Goal: Transaction & Acquisition: Purchase product/service

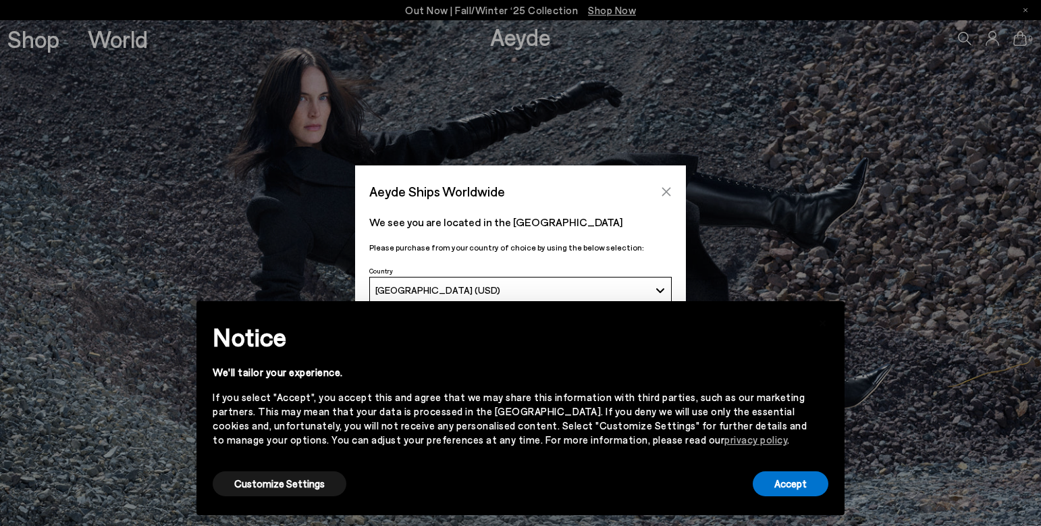
click at [668, 190] on icon "Close" at bounding box center [666, 191] width 11 height 11
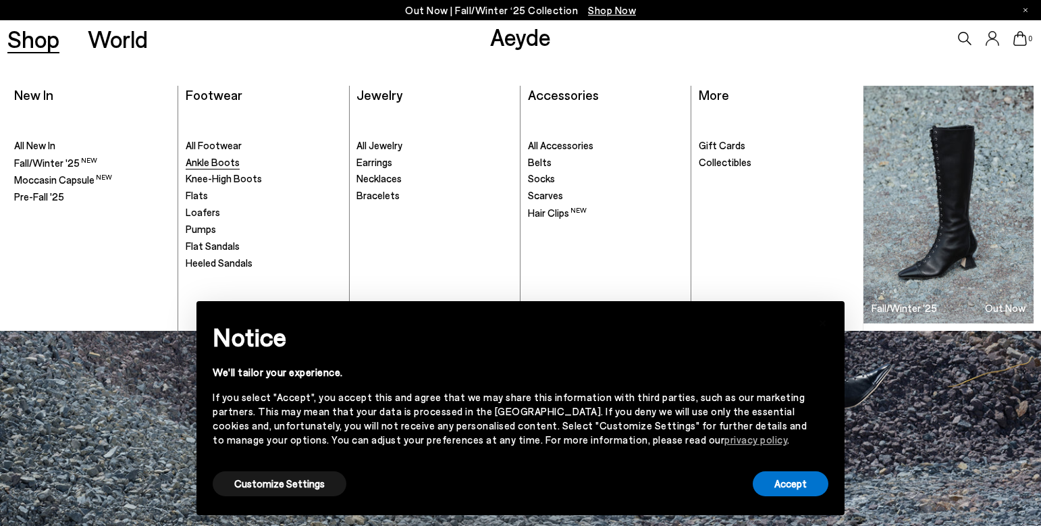
click at [218, 161] on span "Ankle Boots" at bounding box center [213, 162] width 54 height 12
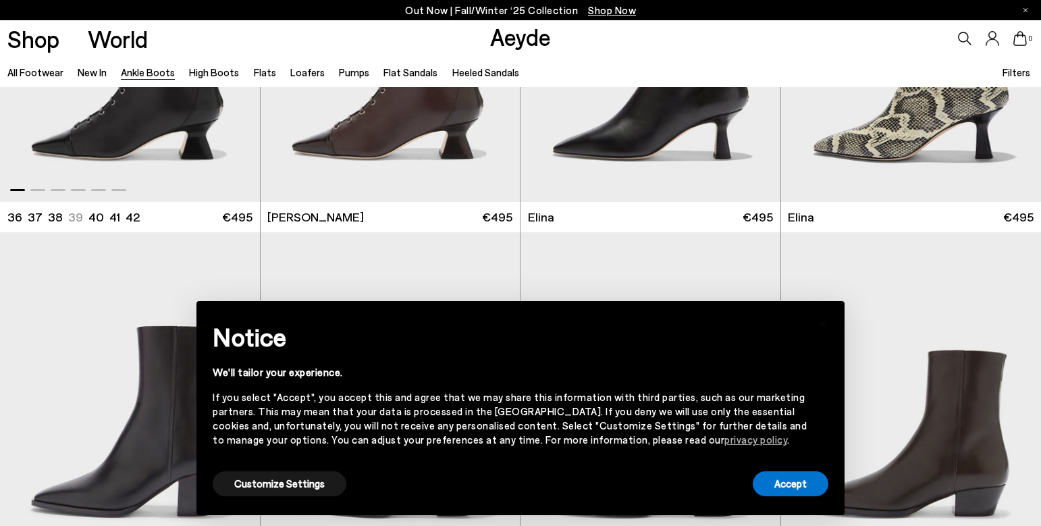
scroll to position [222, 0]
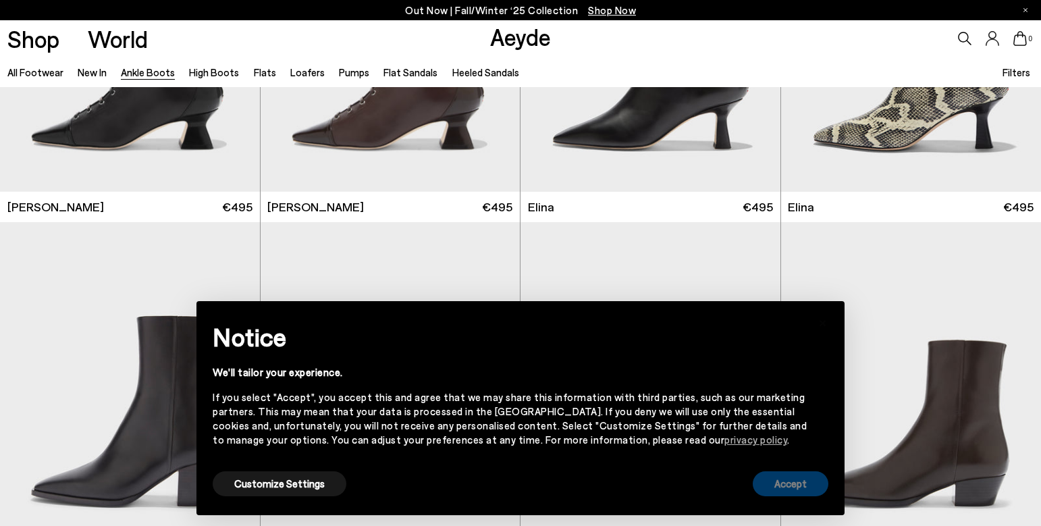
click at [778, 486] on button "Accept" at bounding box center [791, 483] width 76 height 25
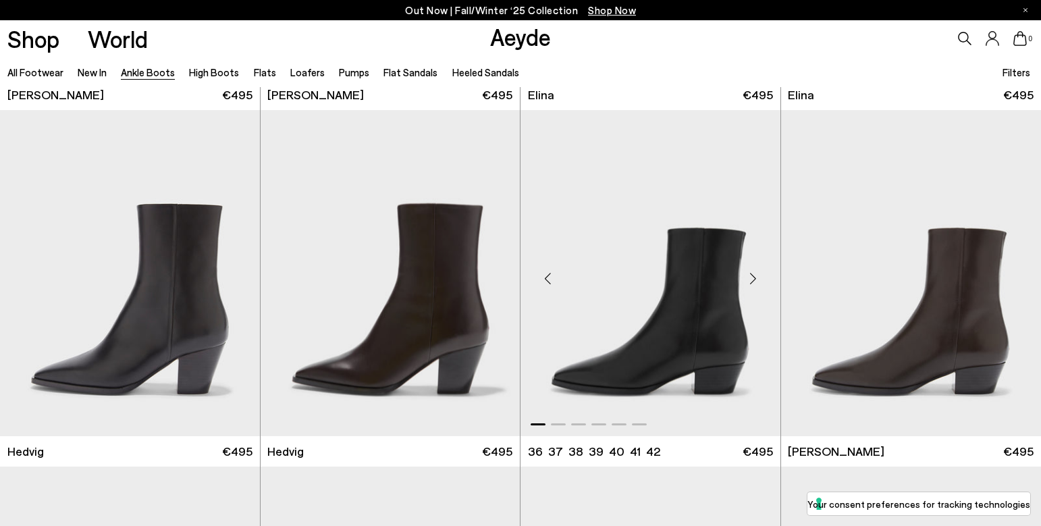
scroll to position [361, 1]
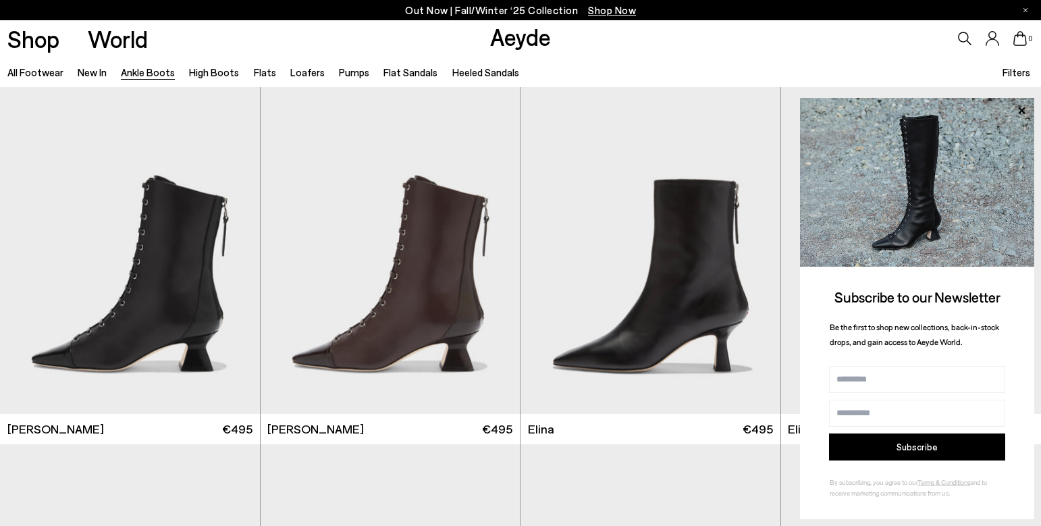
click at [1014, 73] on span "Filters" at bounding box center [1017, 72] width 28 height 12
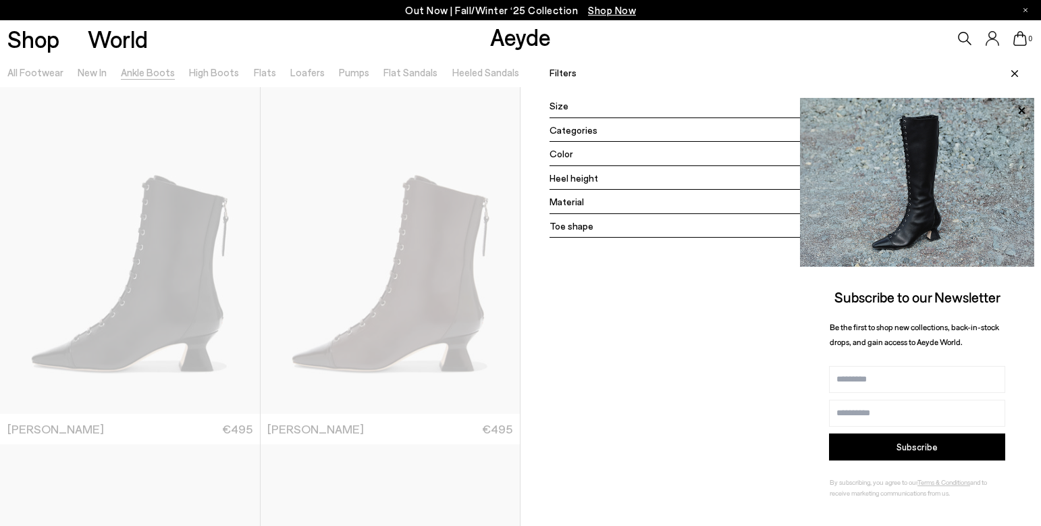
click at [716, 155] on div "Color" at bounding box center [787, 154] width 475 height 24
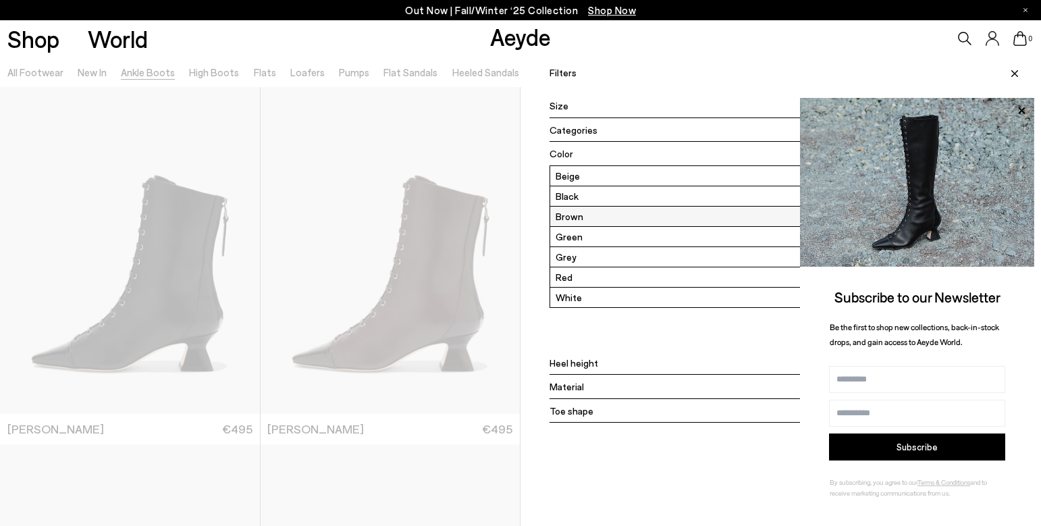
click at [571, 218] on label "Brown" at bounding box center [786, 217] width 473 height 20
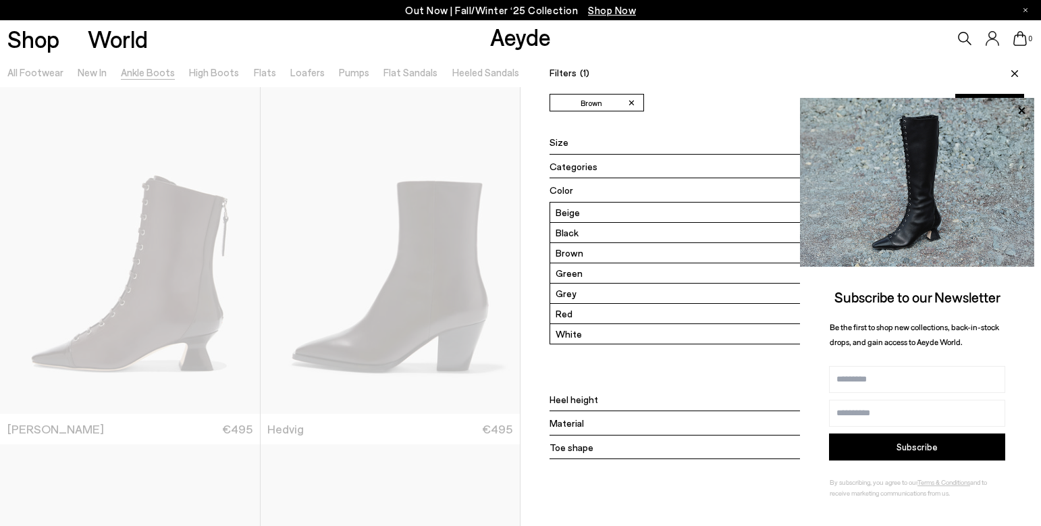
click at [602, 447] on div "Toe shape" at bounding box center [787, 447] width 475 height 24
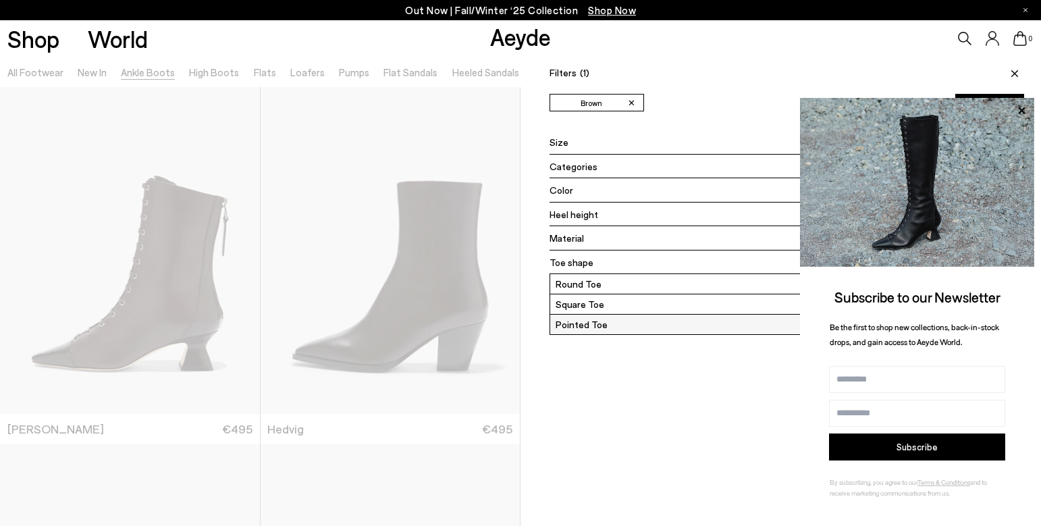
click at [582, 327] on label "Pointed Toe" at bounding box center [786, 325] width 473 height 20
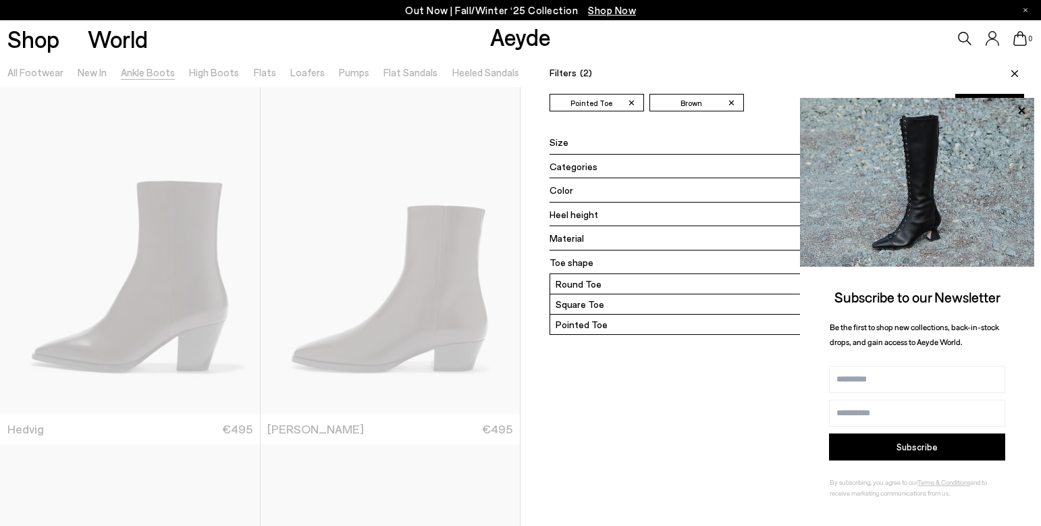
click at [608, 217] on div "Heel height" at bounding box center [787, 215] width 475 height 24
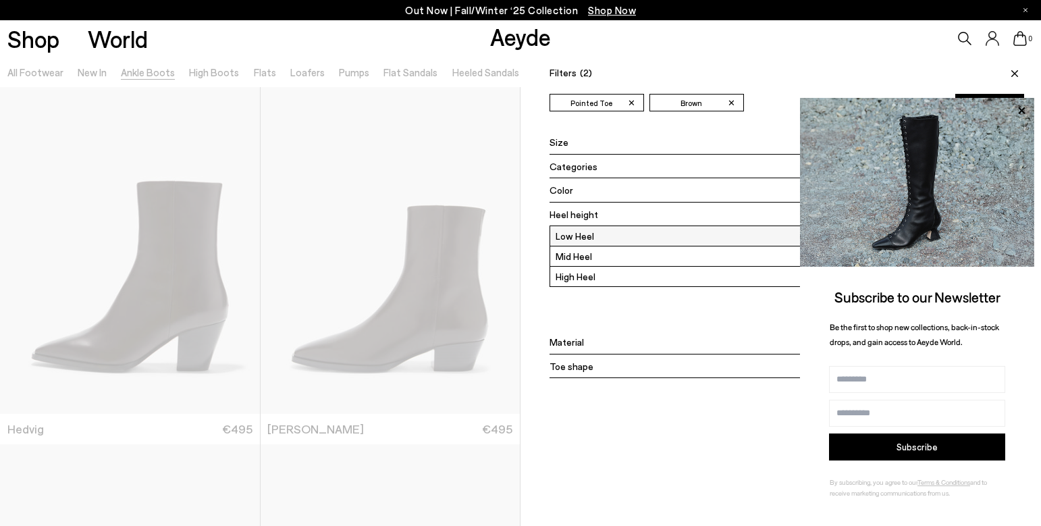
click at [597, 237] on label "Low Heel" at bounding box center [786, 236] width 473 height 20
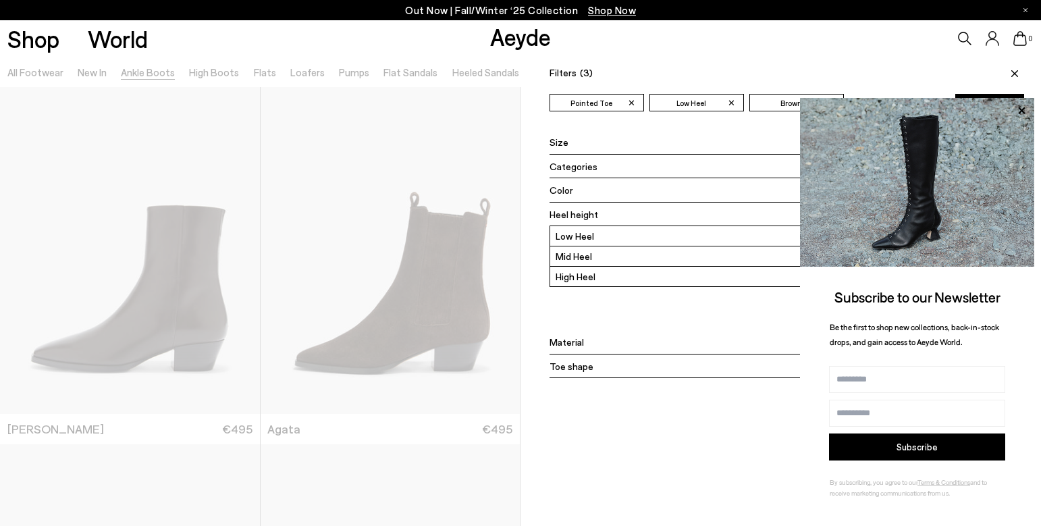
click at [457, 465] on div at bounding box center [260, 320] width 521 height 526
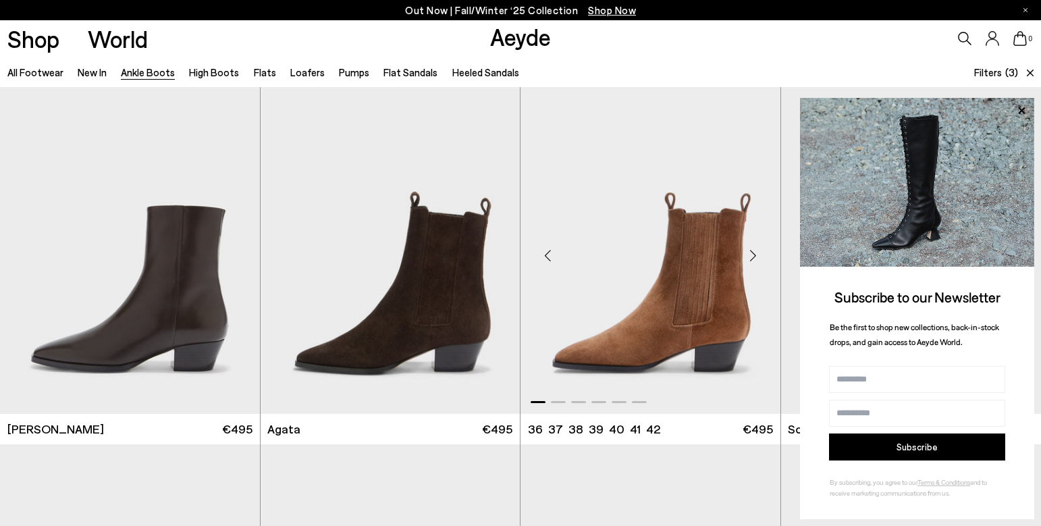
click at [603, 354] on img "1 / 6" at bounding box center [651, 250] width 260 height 326
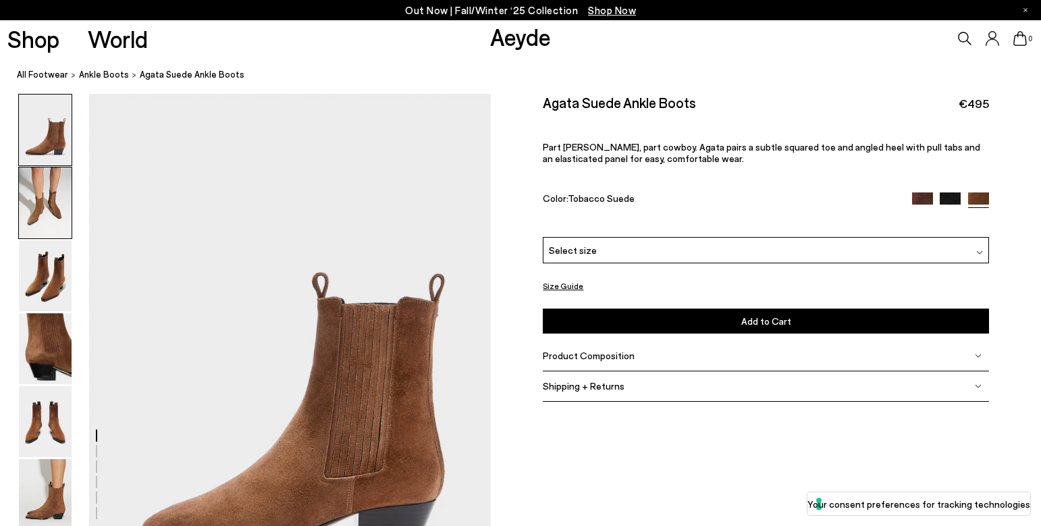
click at [50, 223] on img at bounding box center [45, 202] width 53 height 71
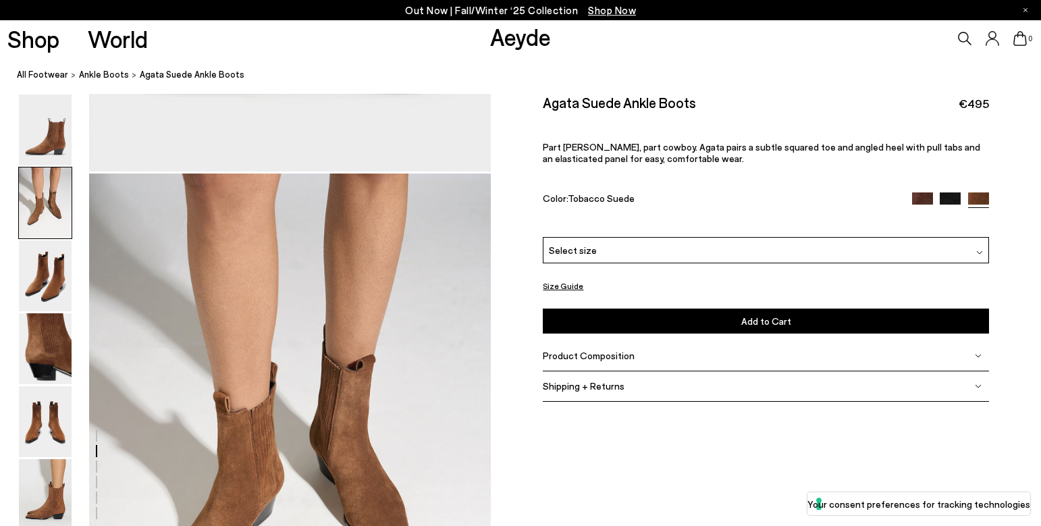
scroll to position [539, 0]
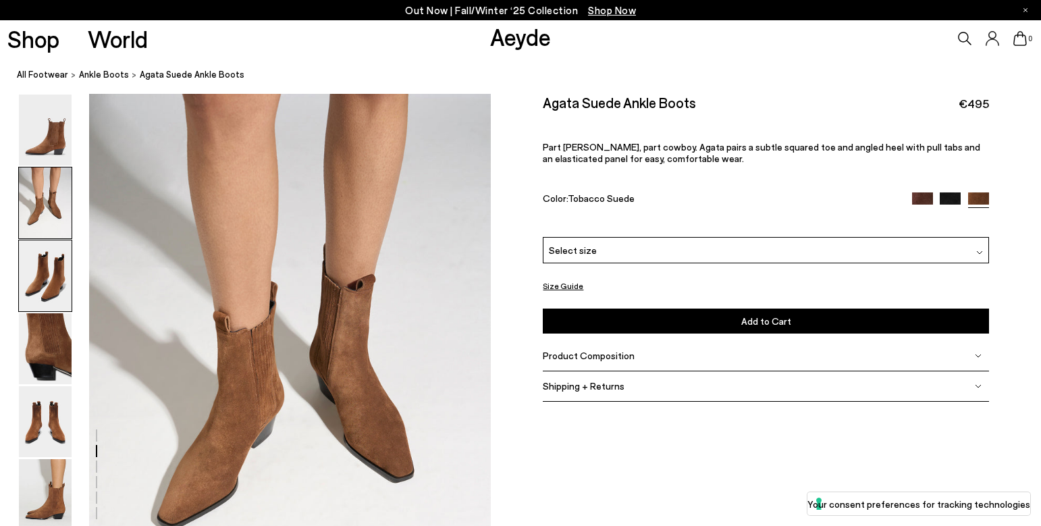
click at [56, 273] on img at bounding box center [45, 275] width 53 height 71
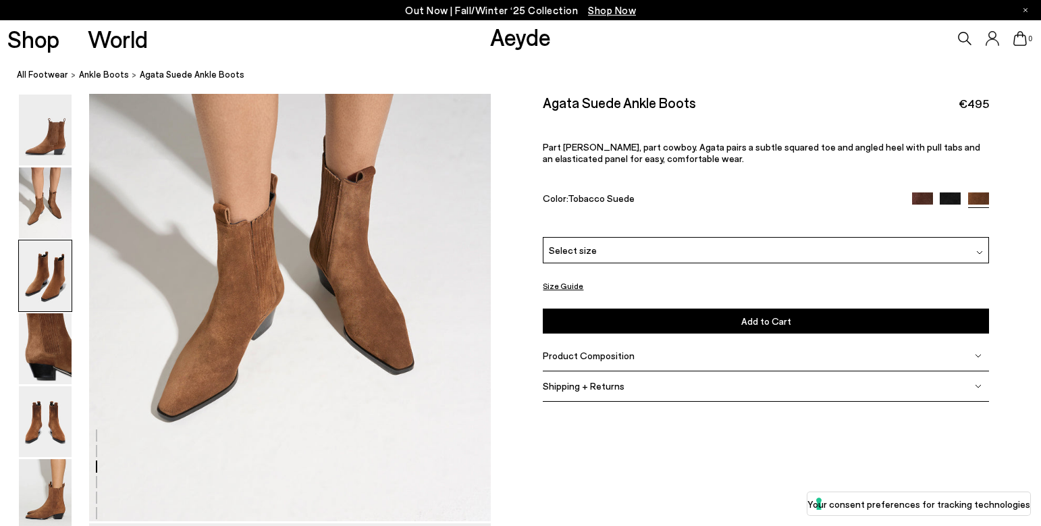
scroll to position [1076, 0]
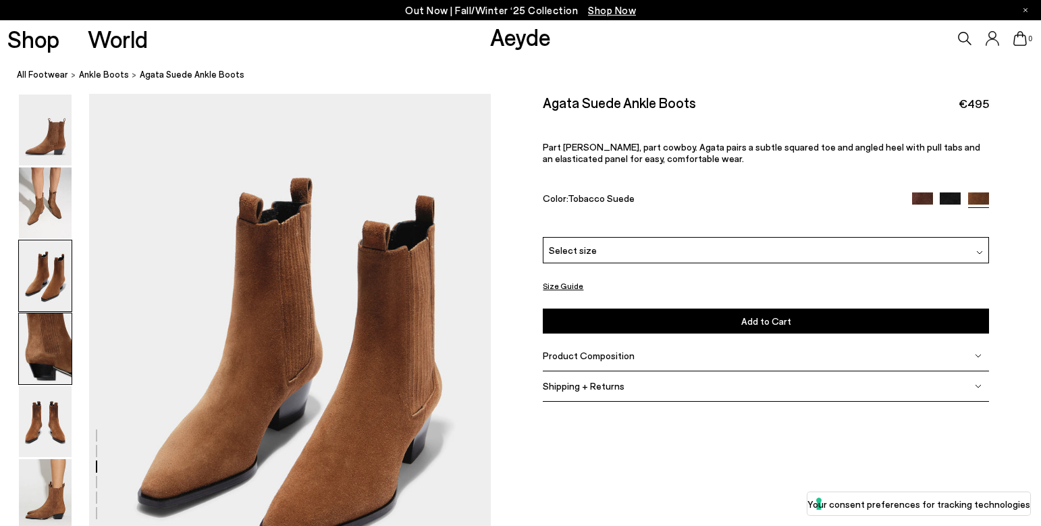
click at [55, 333] on img at bounding box center [45, 348] width 53 height 71
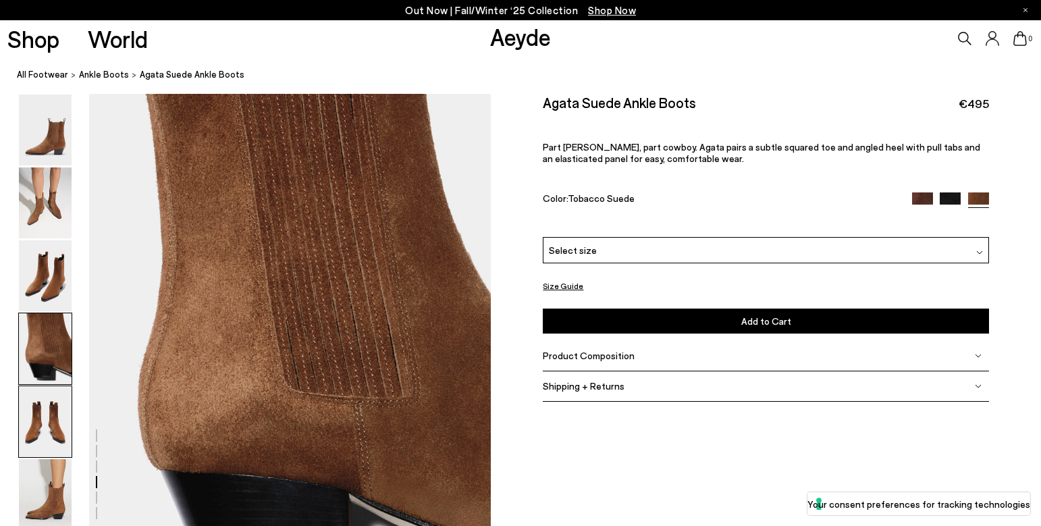
click at [51, 427] on img at bounding box center [45, 421] width 53 height 71
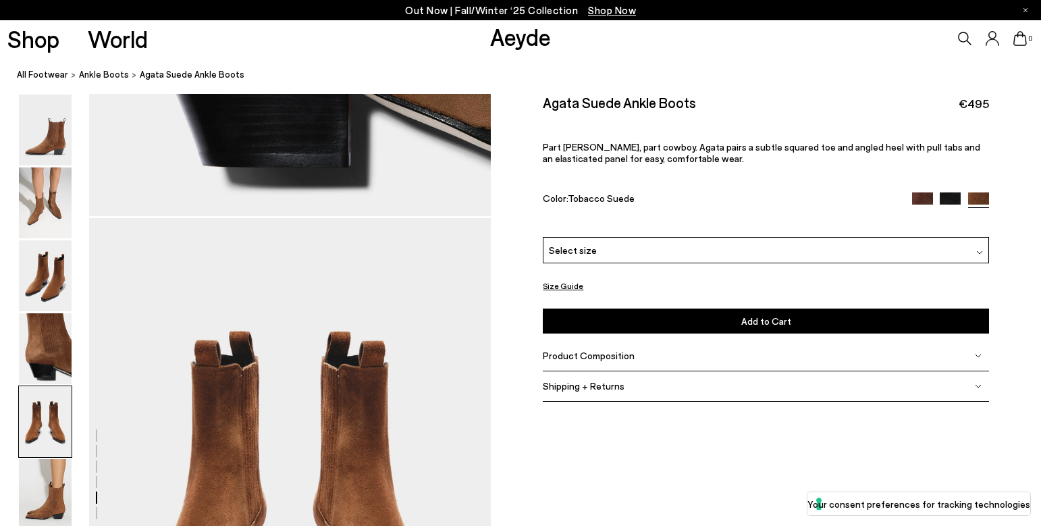
scroll to position [2152, 0]
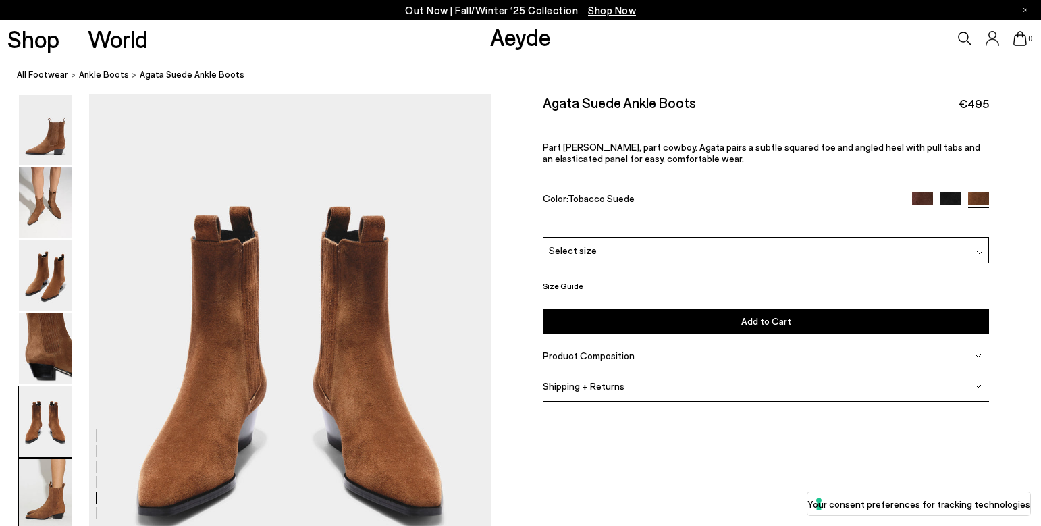
click at [49, 495] on img at bounding box center [45, 494] width 53 height 71
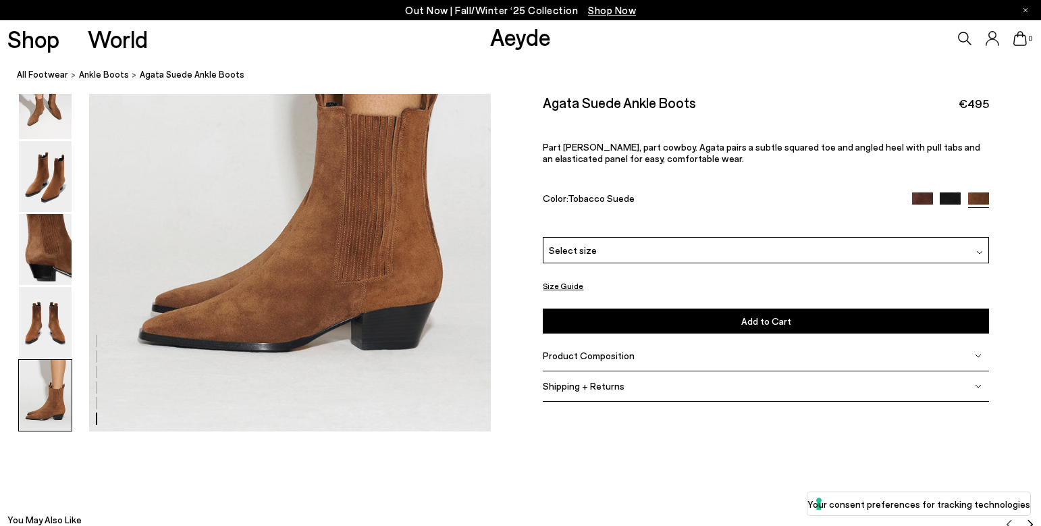
scroll to position [2888, 0]
click at [58, 194] on img at bounding box center [45, 176] width 53 height 71
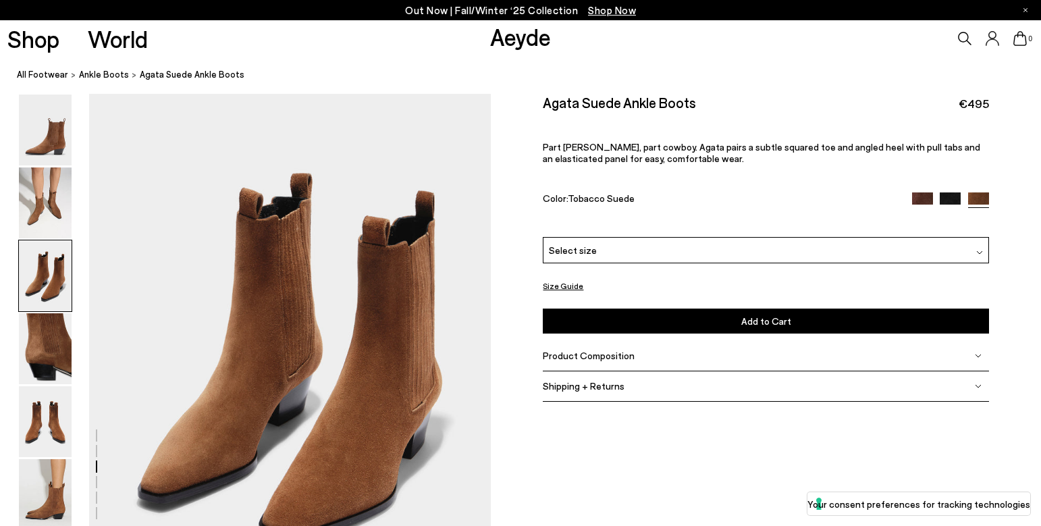
scroll to position [1084, 1]
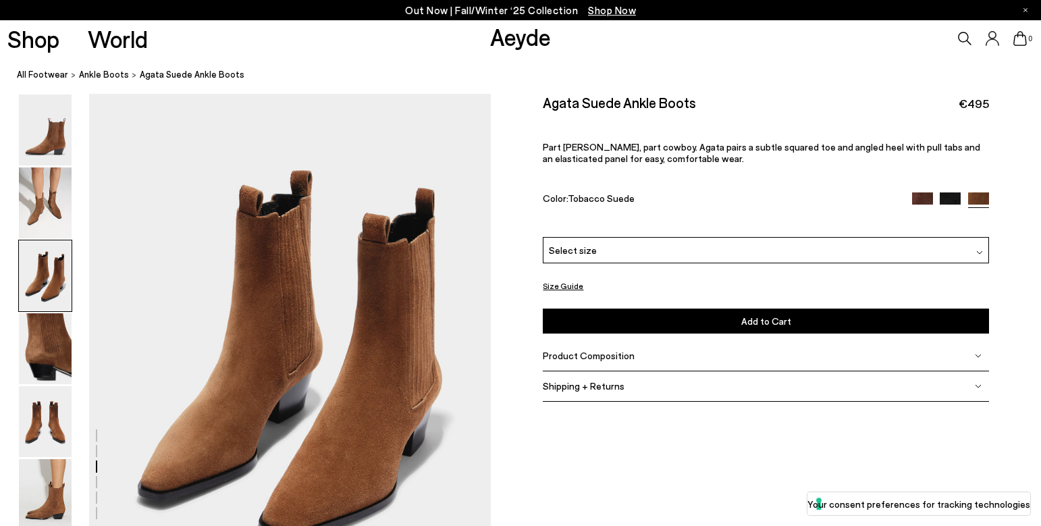
click at [926, 196] on img at bounding box center [922, 202] width 21 height 21
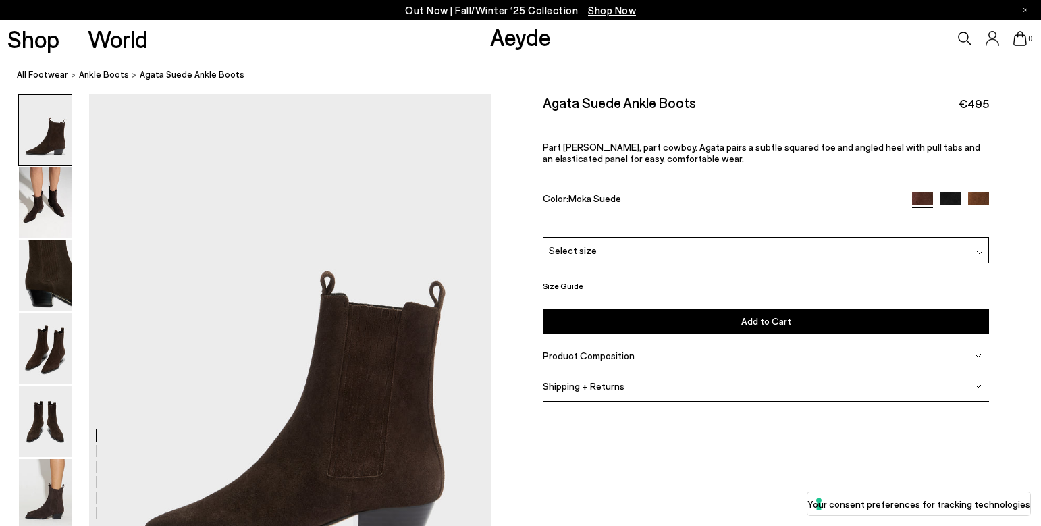
click at [978, 200] on img at bounding box center [978, 202] width 21 height 21
